Goal: Task Accomplishment & Management: Manage account settings

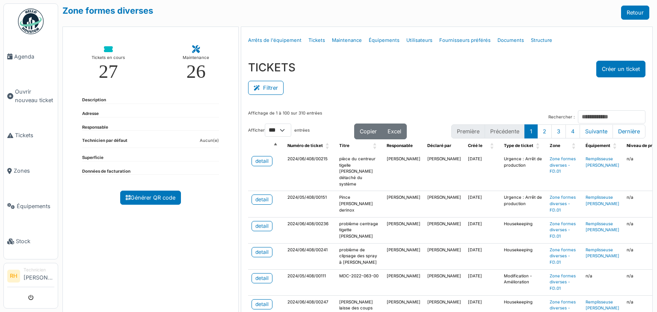
select select "***"
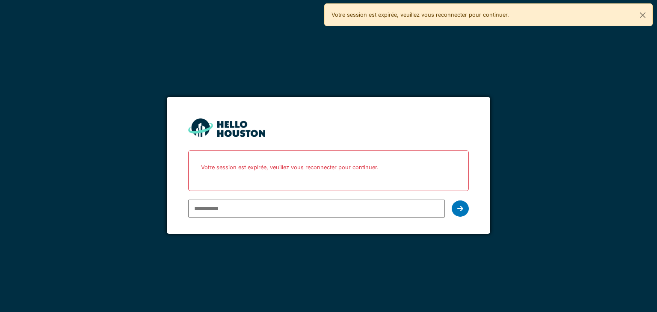
click at [292, 209] on input "email" at bounding box center [316, 209] width 256 height 18
type input "**********"
click at [457, 203] on div at bounding box center [460, 209] width 17 height 16
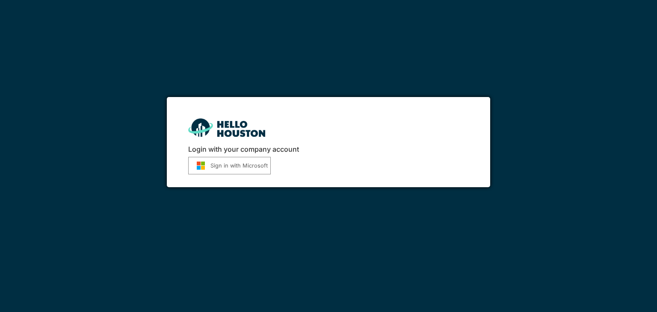
click at [217, 166] on button "Sign in with Microsoft" at bounding box center [229, 166] width 83 height 18
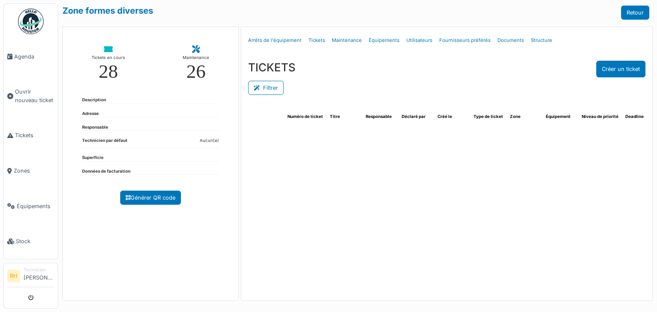
select select "***"
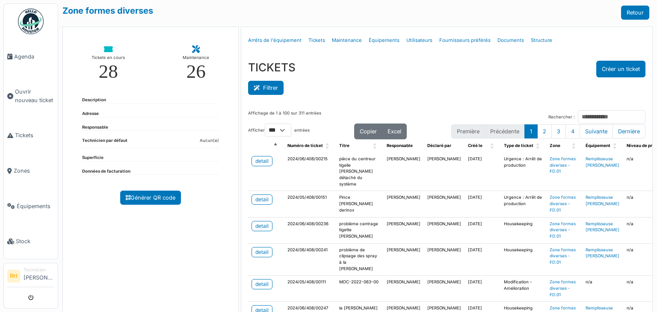
click at [267, 83] on button "Filtrer" at bounding box center [266, 88] width 36 height 14
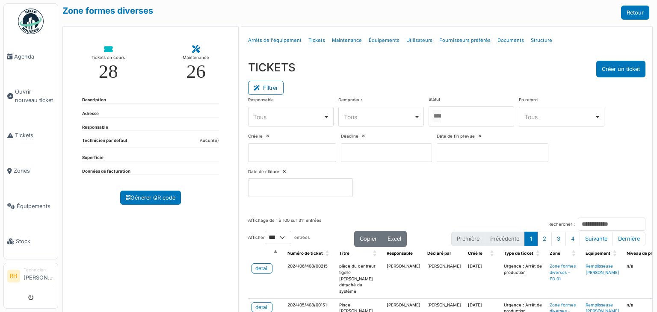
click at [498, 120] on div at bounding box center [472, 117] width 86 height 20
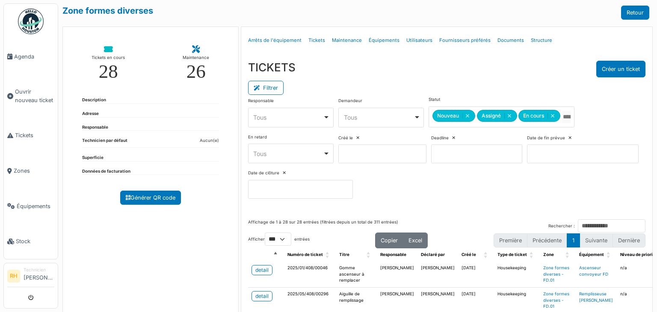
click at [492, 93] on div "Filtrer" at bounding box center [446, 86] width 397 height 19
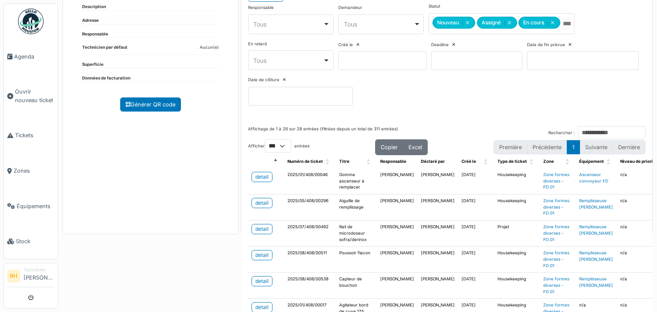
scroll to position [200, 0]
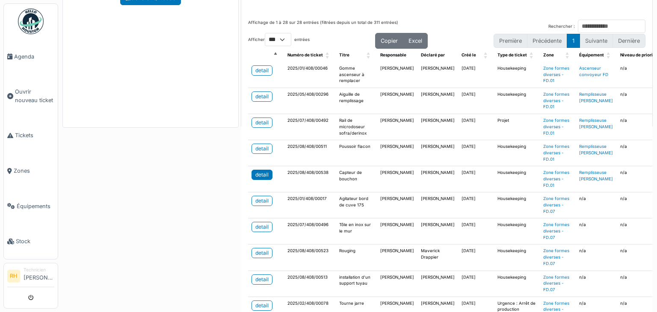
click at [262, 171] on div "detail" at bounding box center [261, 175] width 13 height 8
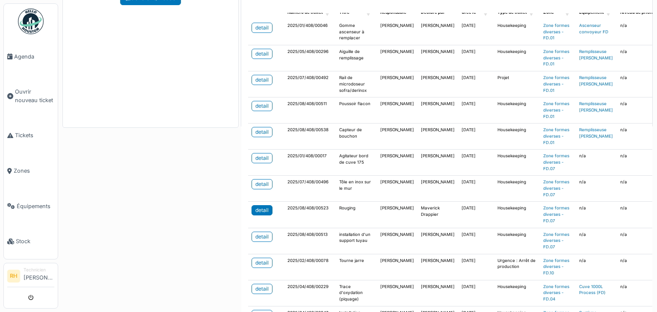
scroll to position [86, 0]
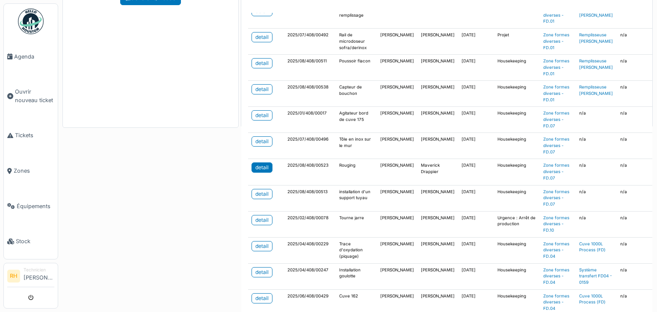
click at [262, 166] on div "detail" at bounding box center [261, 168] width 13 height 8
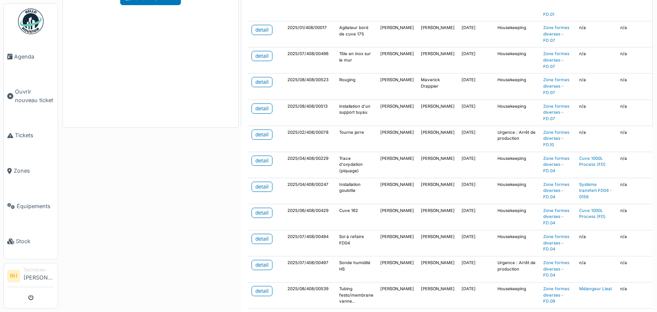
scroll to position [214, 0]
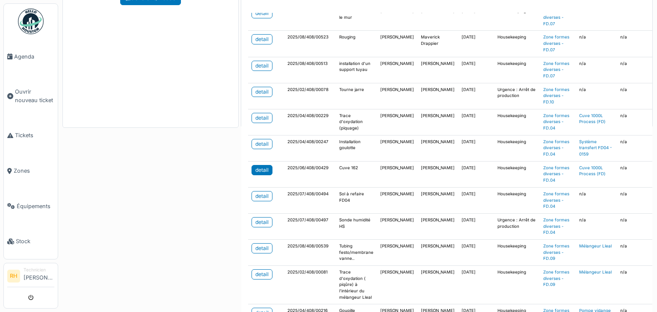
click at [256, 169] on div "detail" at bounding box center [261, 170] width 13 height 8
click at [262, 220] on div "detail" at bounding box center [261, 223] width 13 height 8
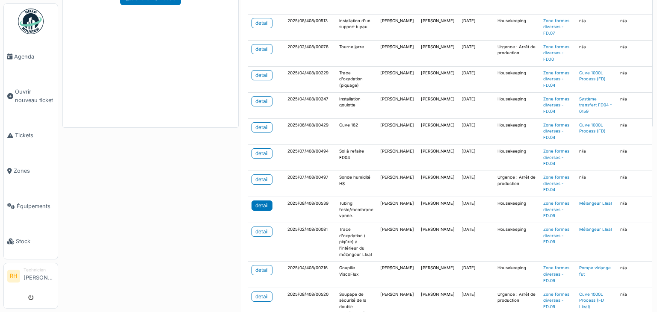
click at [264, 202] on div "detail" at bounding box center [261, 206] width 13 height 8
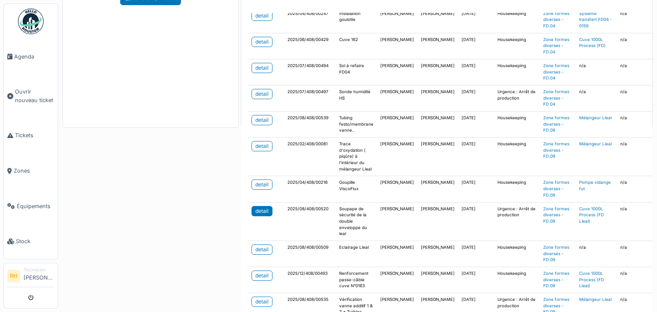
click at [255, 208] on div "detail" at bounding box center [261, 212] width 13 height 8
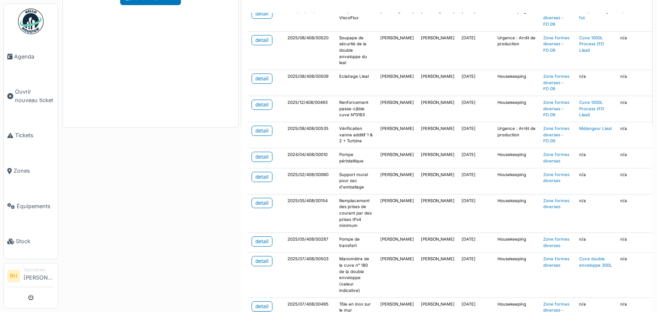
scroll to position [551, 0]
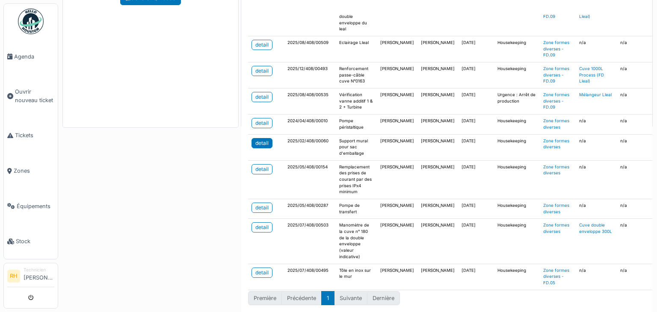
click at [258, 139] on div "detail" at bounding box center [261, 143] width 13 height 8
click at [262, 269] on div "detail" at bounding box center [261, 273] width 13 height 8
click at [256, 119] on div "detail" at bounding box center [261, 123] width 13 height 8
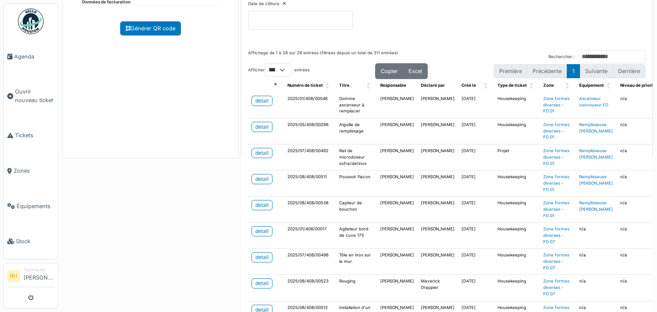
scroll to position [157, 0]
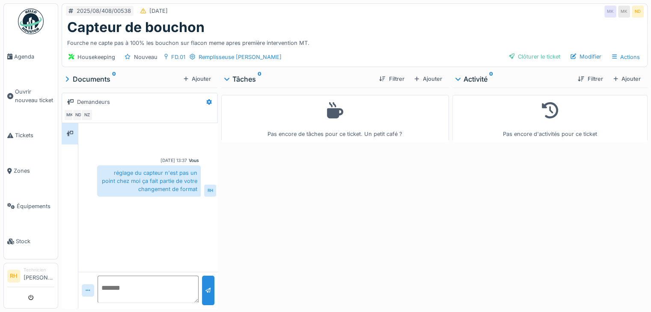
click at [159, 287] on textarea at bounding box center [148, 289] width 101 height 27
type textarea "**********"
click at [208, 285] on div at bounding box center [208, 291] width 12 height 30
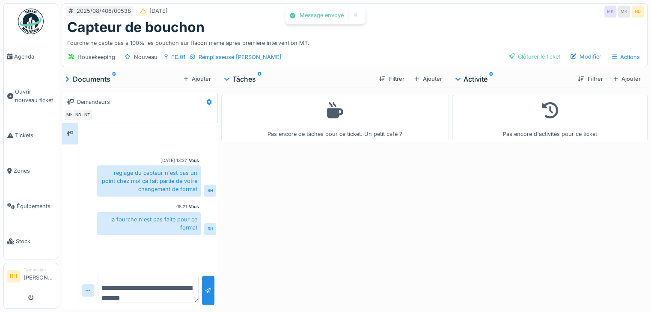
click at [402, 223] on div "Pas encore de tâches pour ce ticket. Un petit café ?" at bounding box center [335, 197] width 228 height 218
click at [514, 57] on div "Clôturer le ticket" at bounding box center [534, 57] width 58 height 12
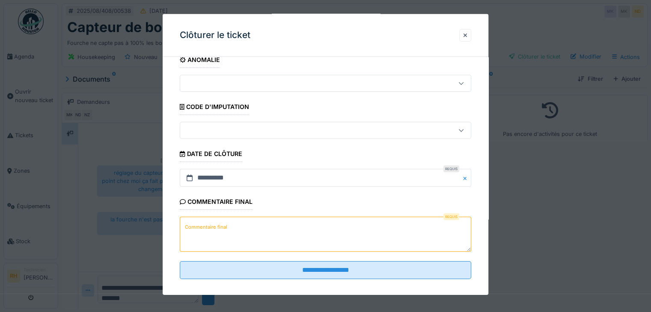
scroll to position [19, 0]
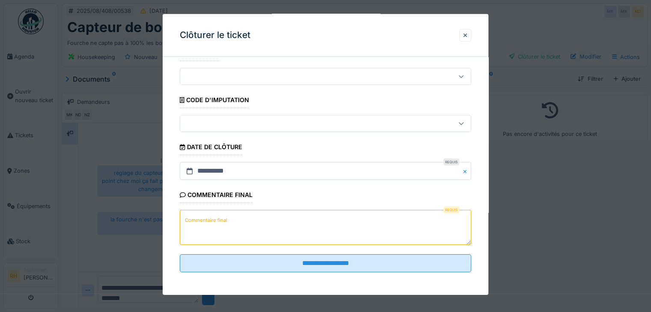
click at [253, 218] on textarea "Commentaire final" at bounding box center [325, 227] width 291 height 35
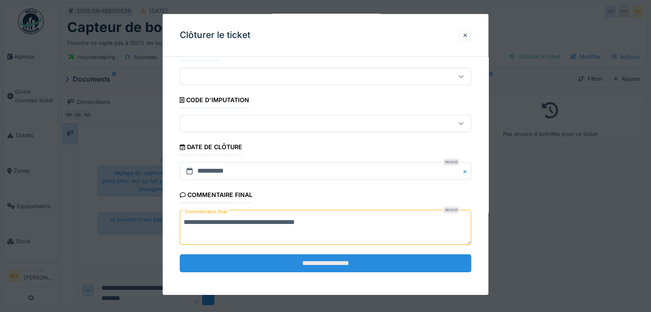
type textarea "**********"
click at [353, 259] on input "**********" at bounding box center [325, 263] width 291 height 18
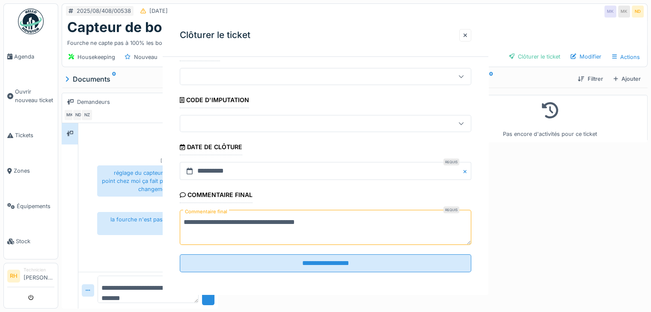
scroll to position [0, 0]
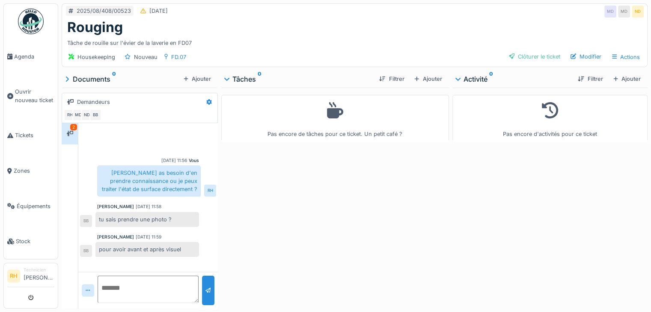
scroll to position [6, 0]
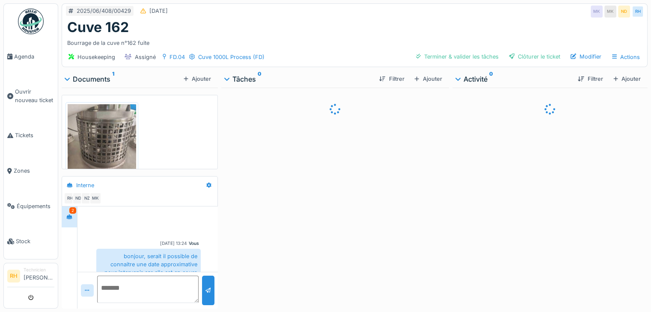
scroll to position [127, 0]
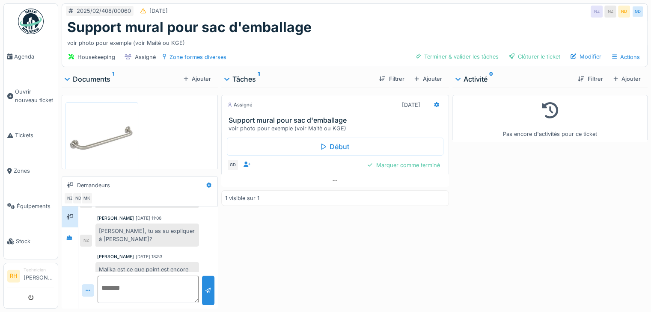
scroll to position [6, 0]
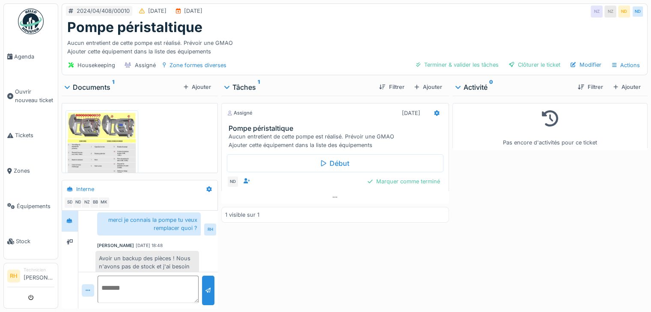
scroll to position [402, 0]
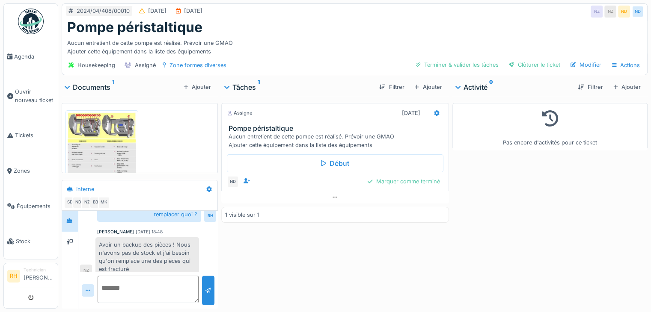
click at [151, 280] on textarea at bounding box center [148, 289] width 101 height 27
click at [83, 131] on img at bounding box center [102, 144] width 68 height 62
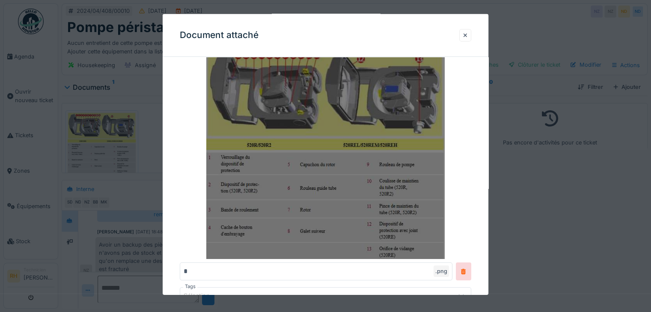
scroll to position [86, 0]
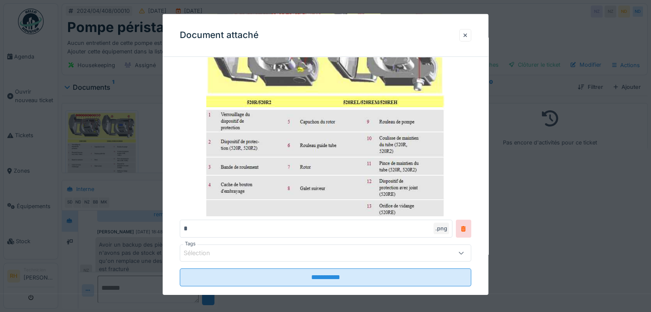
click at [558, 243] on div at bounding box center [325, 156] width 651 height 312
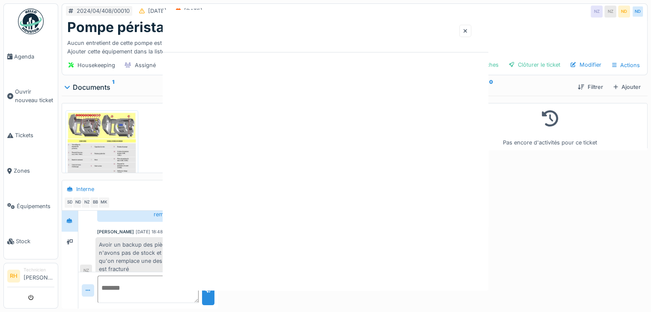
scroll to position [0, 0]
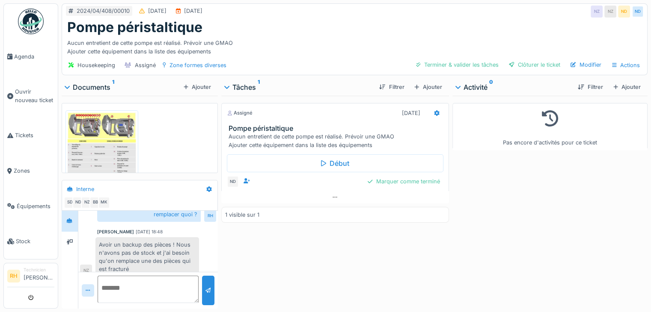
click at [168, 283] on textarea at bounding box center [148, 289] width 101 height 27
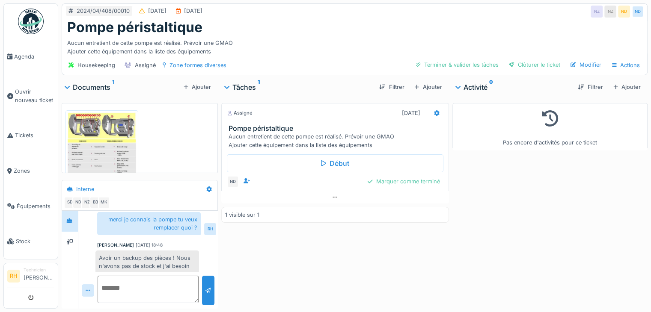
scroll to position [402, 0]
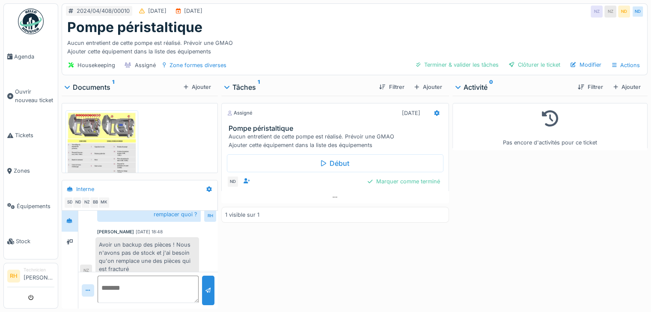
click at [104, 125] on img at bounding box center [102, 144] width 68 height 62
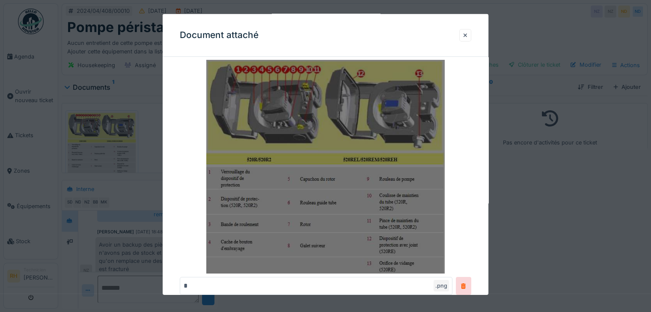
scroll to position [43, 0]
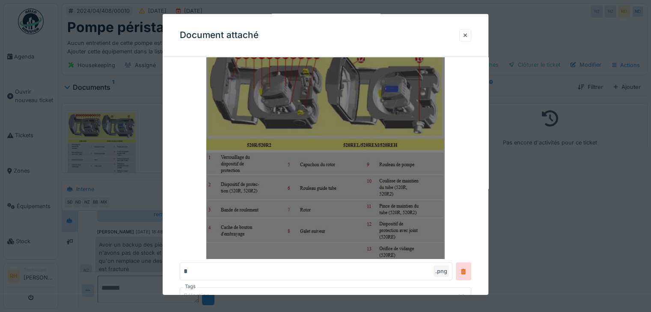
click at [350, 169] on img at bounding box center [325, 152] width 291 height 214
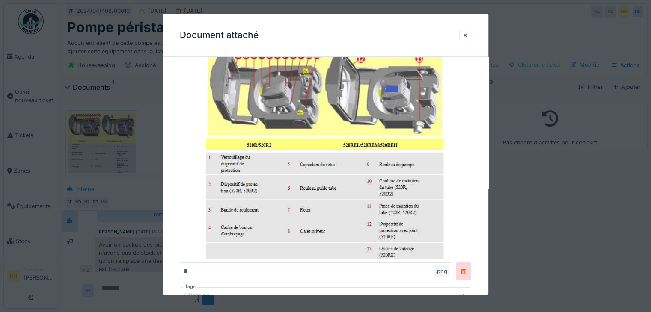
click at [140, 134] on div at bounding box center [325, 156] width 651 height 312
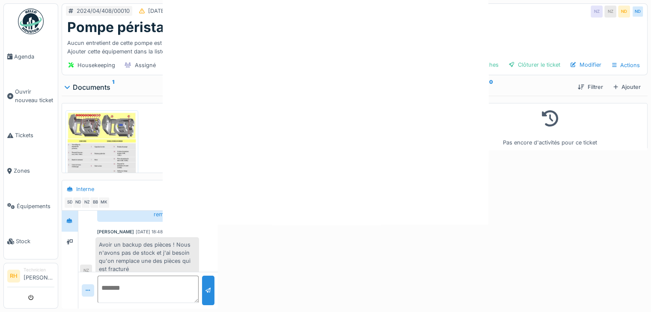
scroll to position [0, 0]
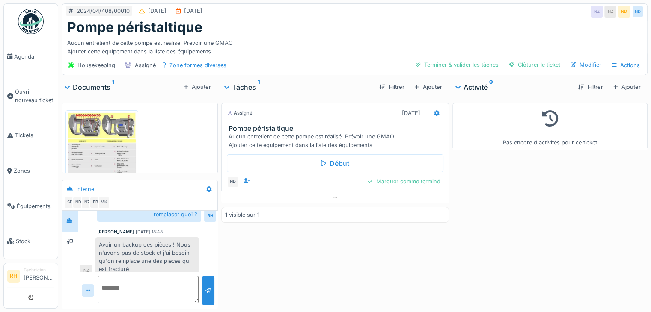
drag, startPoint x: 153, startPoint y: 282, endPoint x: 157, endPoint y: 275, distance: 8.1
click at [156, 278] on textarea at bounding box center [148, 289] width 101 height 27
type textarea "**********"
click at [199, 282] on div "**********" at bounding box center [147, 290] width 139 height 37
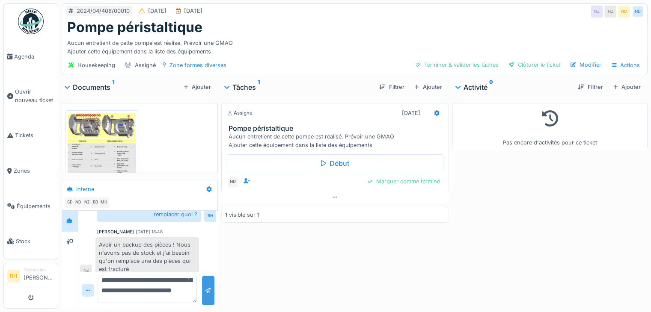
click at [202, 281] on div at bounding box center [208, 291] width 12 height 30
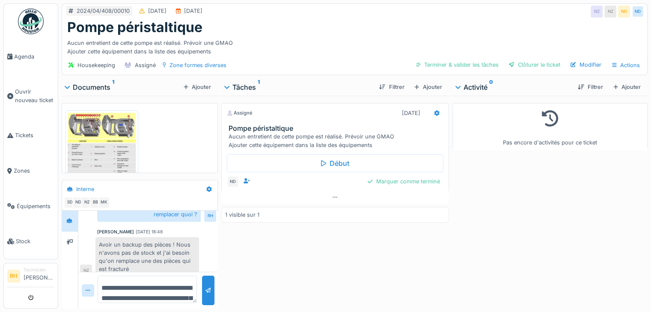
scroll to position [386, 0]
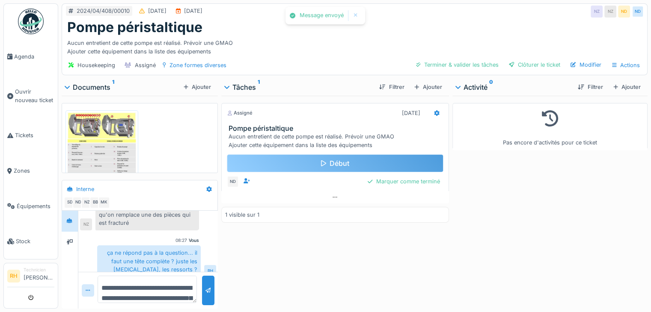
drag, startPoint x: 381, startPoint y: 258, endPoint x: 355, endPoint y: 154, distance: 107.2
click at [381, 252] on div "Assigné 28/06/2024 Pompe péristaltique Aucun entretient de cette pompe est réal…" at bounding box center [335, 201] width 228 height 210
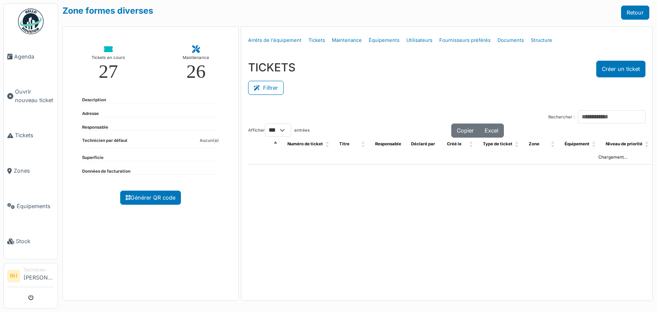
select select "***"
click at [271, 89] on button "Filtrer" at bounding box center [266, 88] width 36 height 14
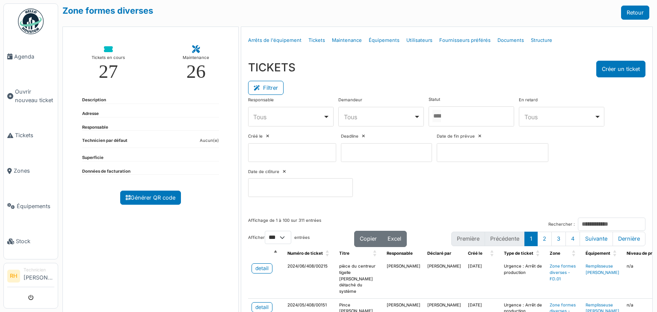
click at [471, 108] on div at bounding box center [472, 117] width 86 height 20
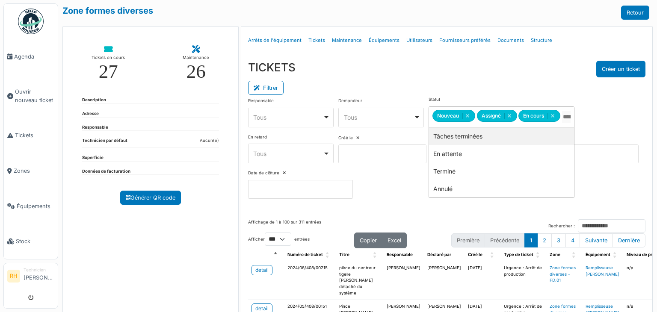
click at [474, 79] on div "Filtrer" at bounding box center [446, 86] width 397 height 19
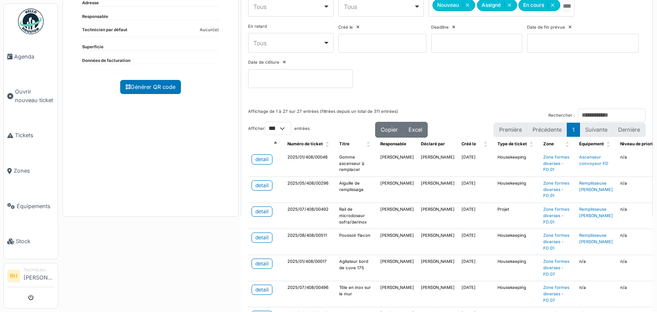
scroll to position [128, 0]
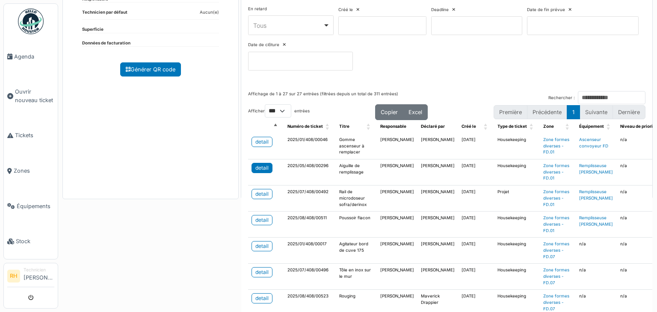
click at [266, 164] on div "detail" at bounding box center [261, 168] width 13 height 8
drag, startPoint x: 151, startPoint y: 171, endPoint x: 208, endPoint y: 182, distance: 58.8
click at [151, 170] on div "Tickets en cours 27 Maintenance 26 Description Adresse Responsable Technicien p…" at bounding box center [150, 48] width 176 height 301
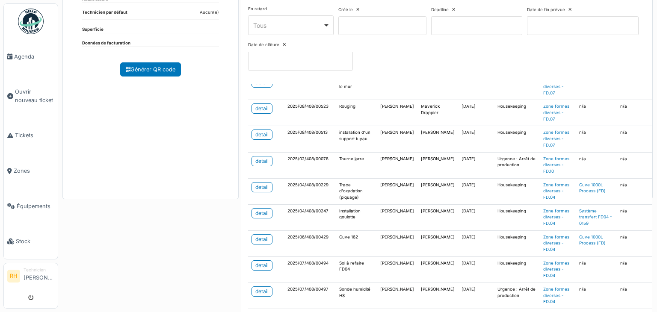
scroll to position [214, 0]
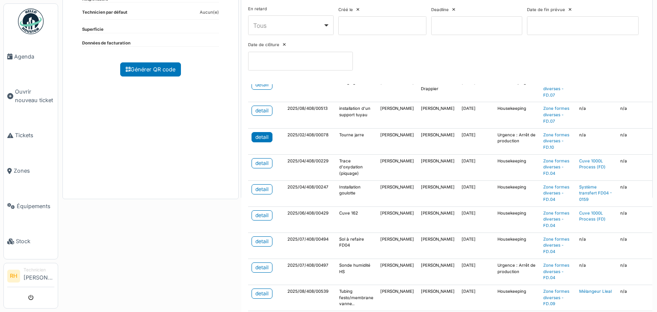
click at [267, 132] on link "detail" at bounding box center [262, 137] width 21 height 10
click at [257, 238] on div "detail" at bounding box center [261, 242] width 13 height 8
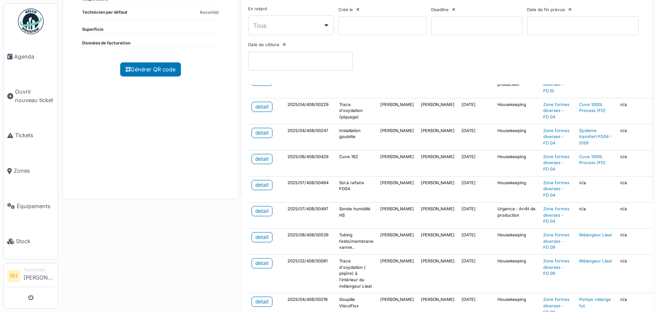
scroll to position [300, 0]
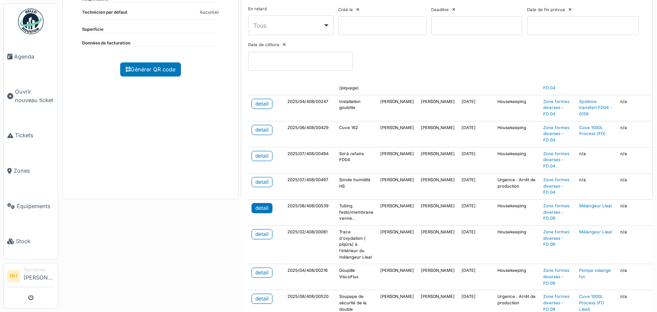
click at [255, 205] on div "detail" at bounding box center [261, 209] width 13 height 8
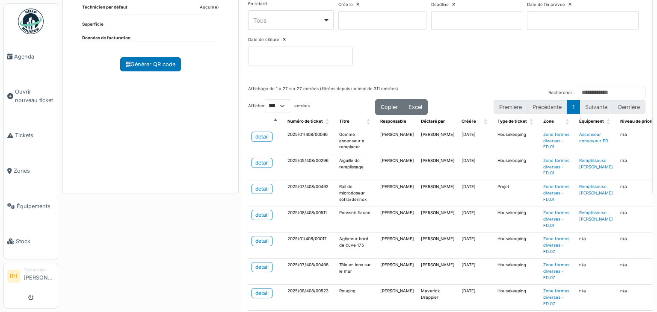
scroll to position [0, 0]
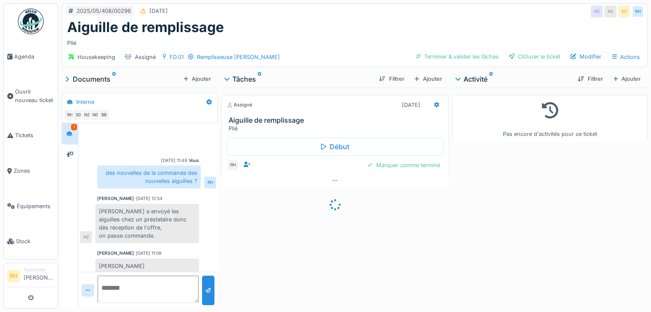
scroll to position [59, 0]
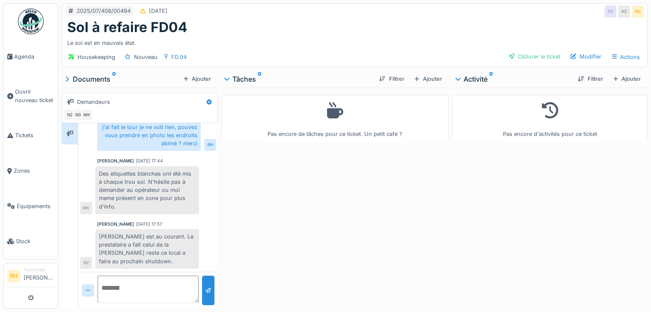
scroll to position [6, 0]
click at [353, 26] on div "Sol à refaire FD04" at bounding box center [354, 27] width 575 height 16
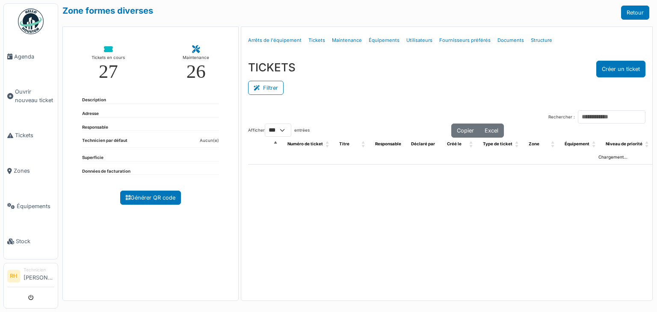
select select "***"
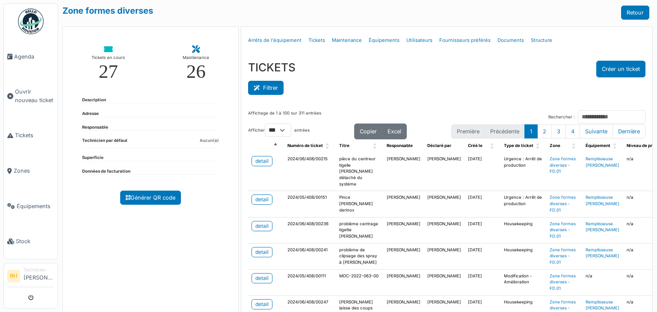
drag, startPoint x: 254, startPoint y: 88, endPoint x: 412, endPoint y: 93, distance: 158.4
click at [254, 88] on icon at bounding box center [258, 89] width 9 height 6
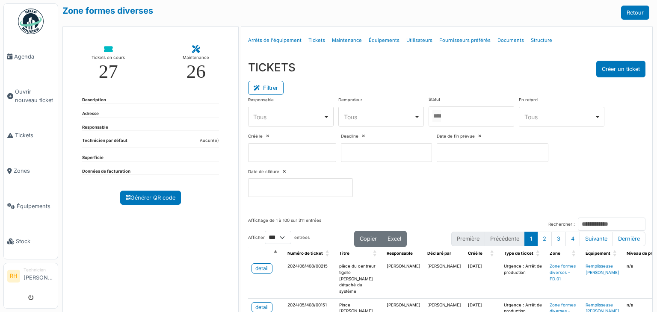
click at [477, 115] on div at bounding box center [472, 117] width 86 height 20
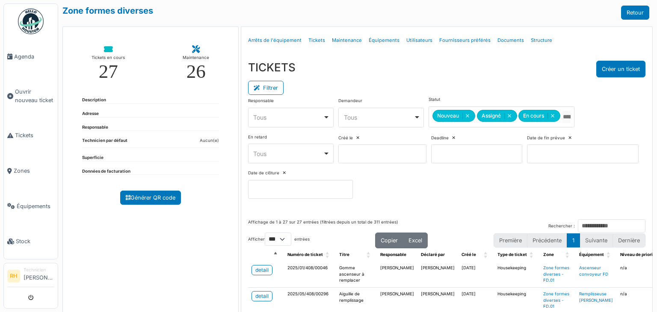
click at [456, 57] on div "TICKETS Créer un ticket Filtrer Responsable **** Tous Remove item Tous [PERSON_…" at bounding box center [446, 133] width 411 height 159
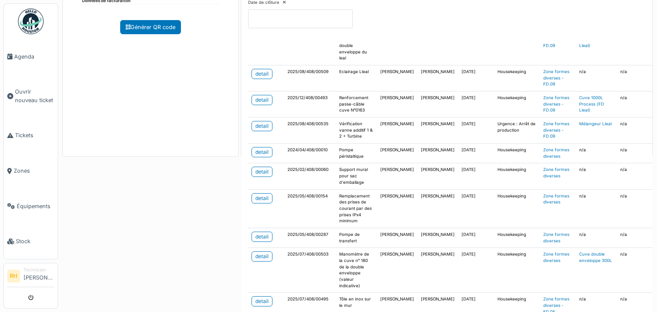
scroll to position [200, 0]
